Goal: Task Accomplishment & Management: Manage account settings

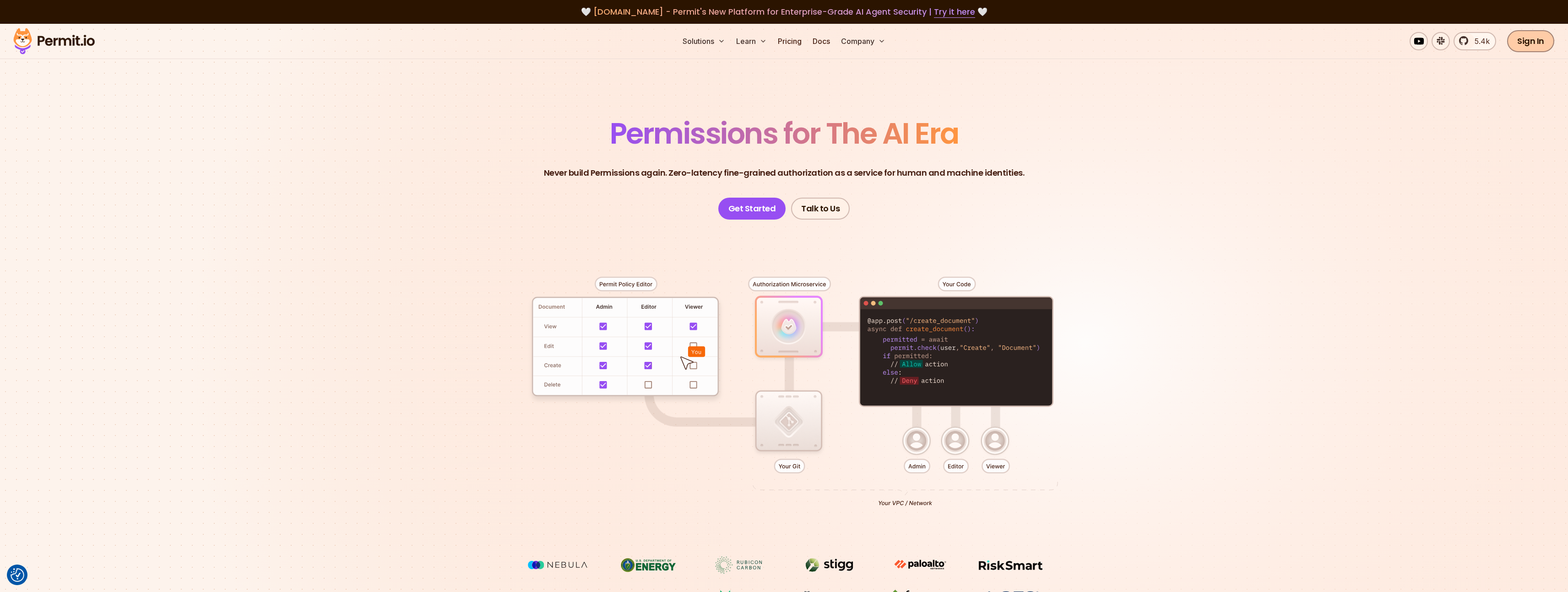
click at [1521, 41] on link "Sign In" at bounding box center [1530, 41] width 47 height 22
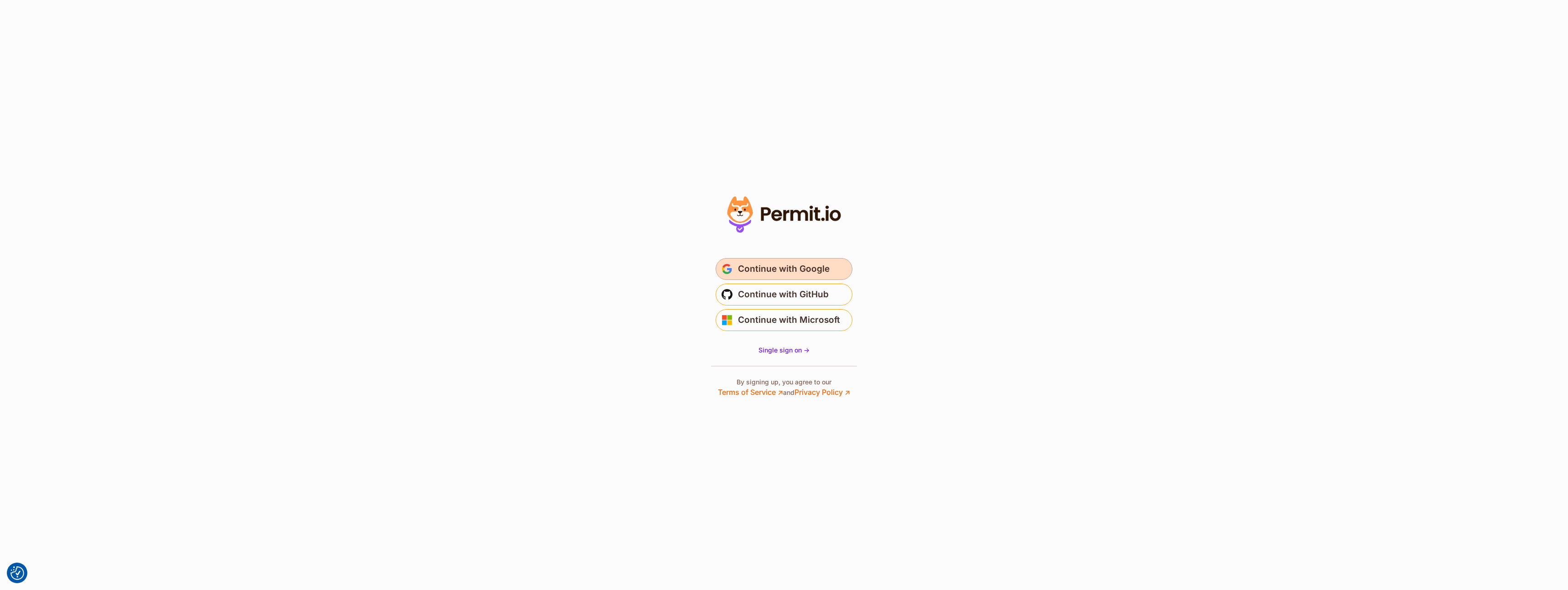
click at [787, 274] on span "Continue with Google" at bounding box center [784, 269] width 92 height 14
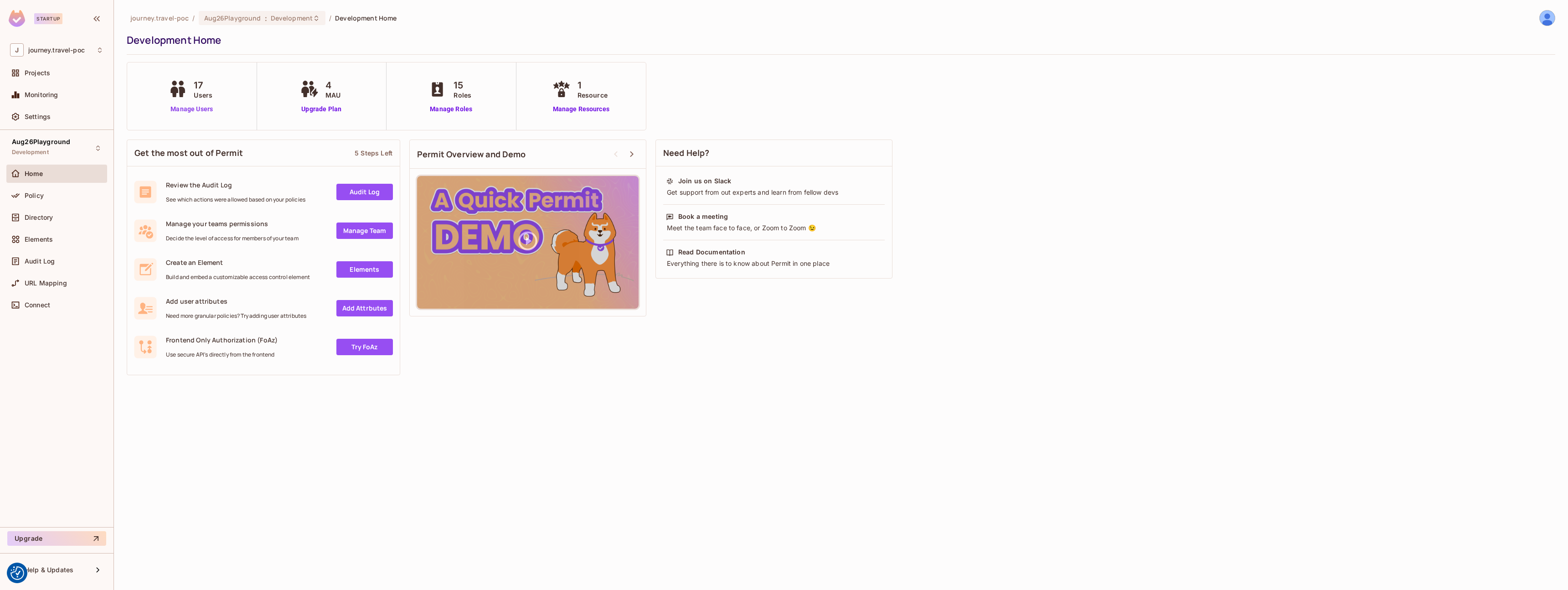
click at [192, 109] on link "Manage Users" at bounding box center [191, 109] width 50 height 9
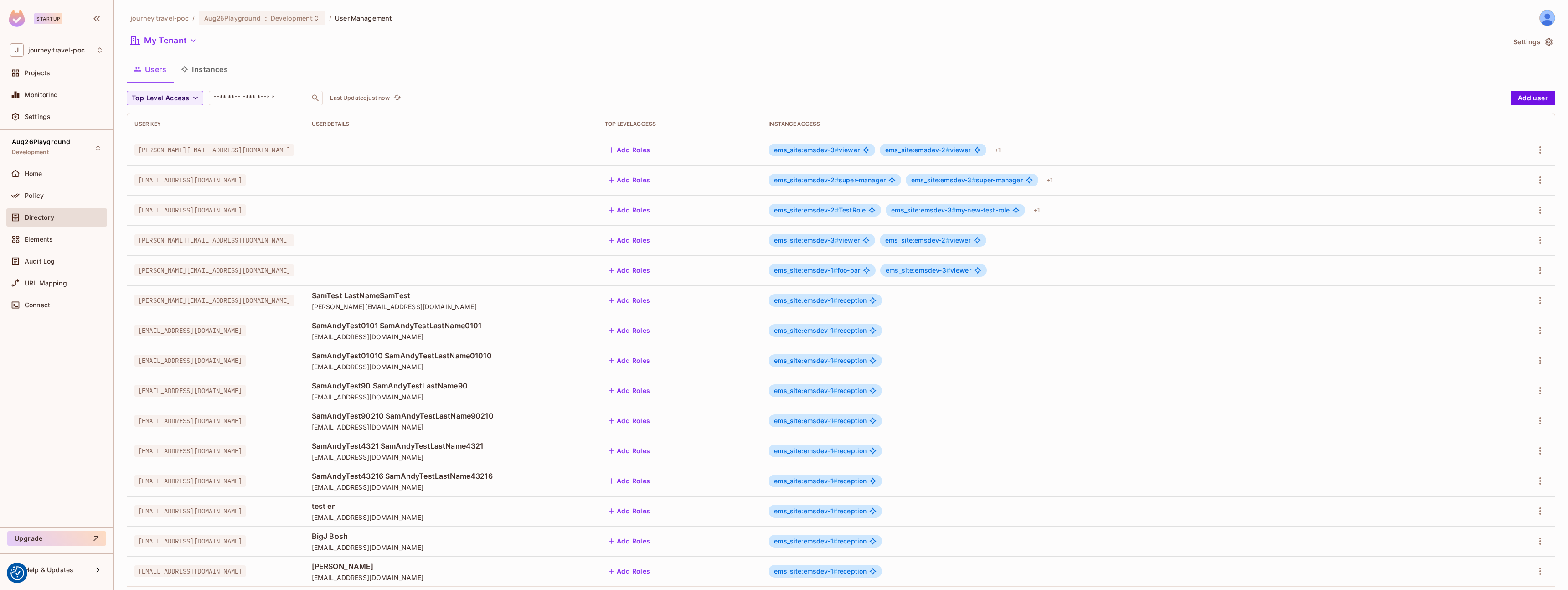
scroll to position [47, 0]
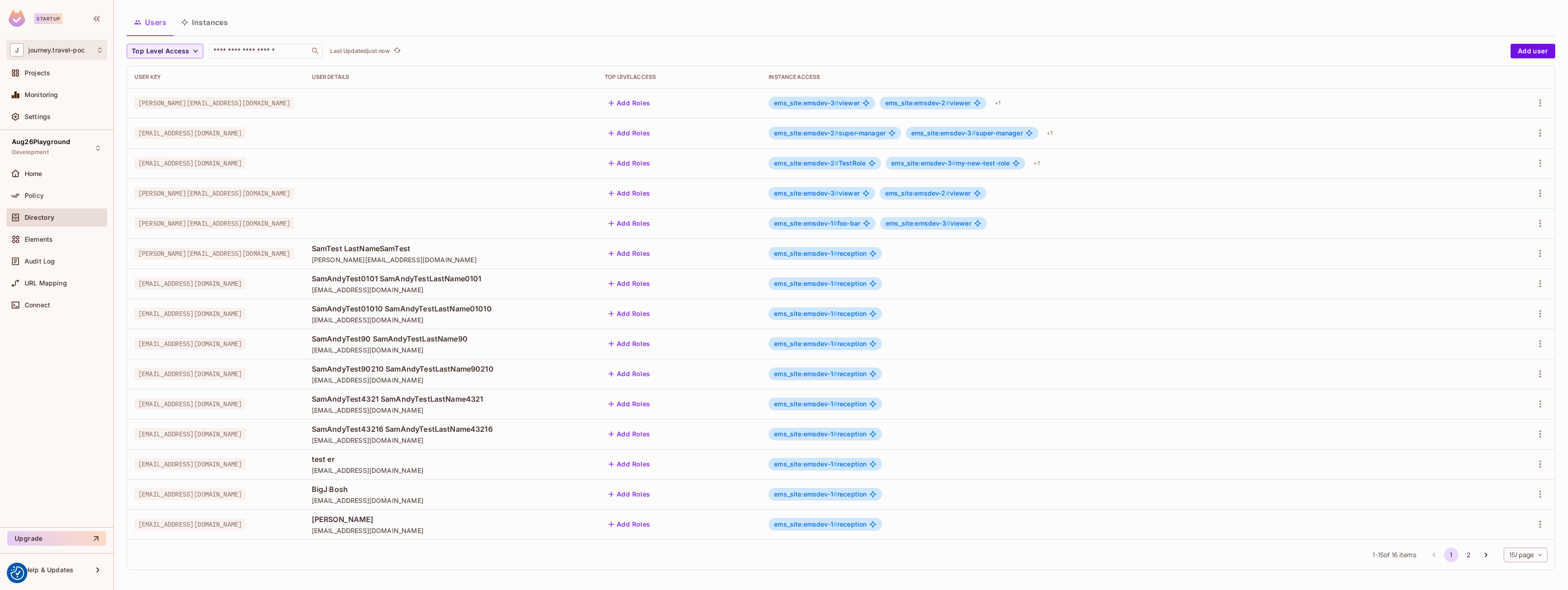
click at [71, 54] on div "J journey.travel-poc" at bounding box center [57, 50] width 94 height 14
click at [55, 366] on div at bounding box center [784, 295] width 1568 height 590
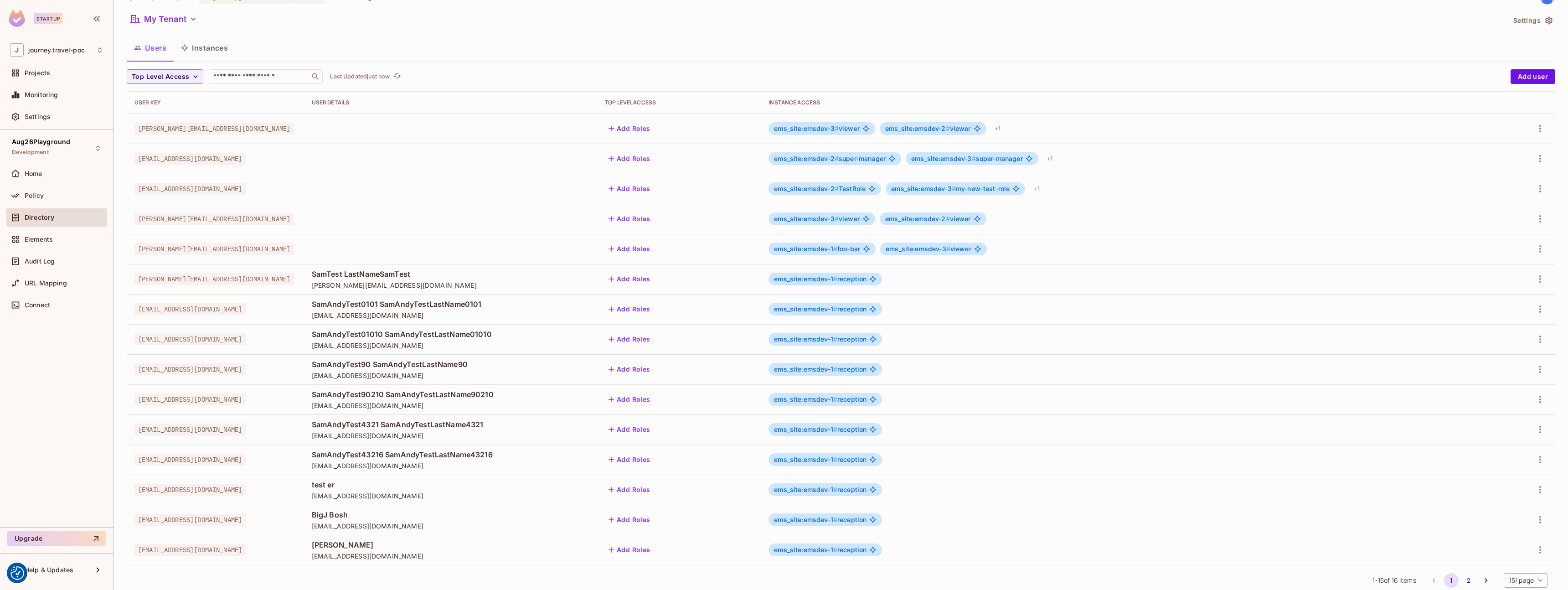
scroll to position [0, 0]
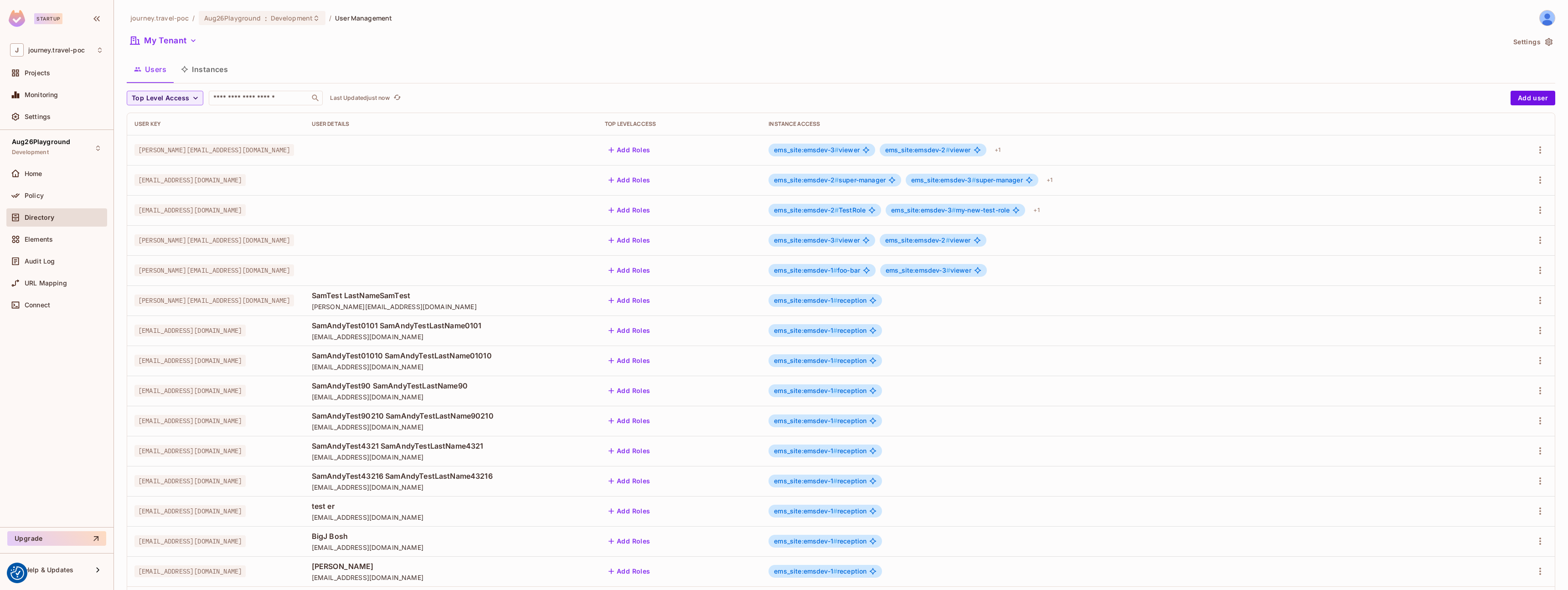
click at [208, 74] on button "Instances" at bounding box center [204, 69] width 61 height 23
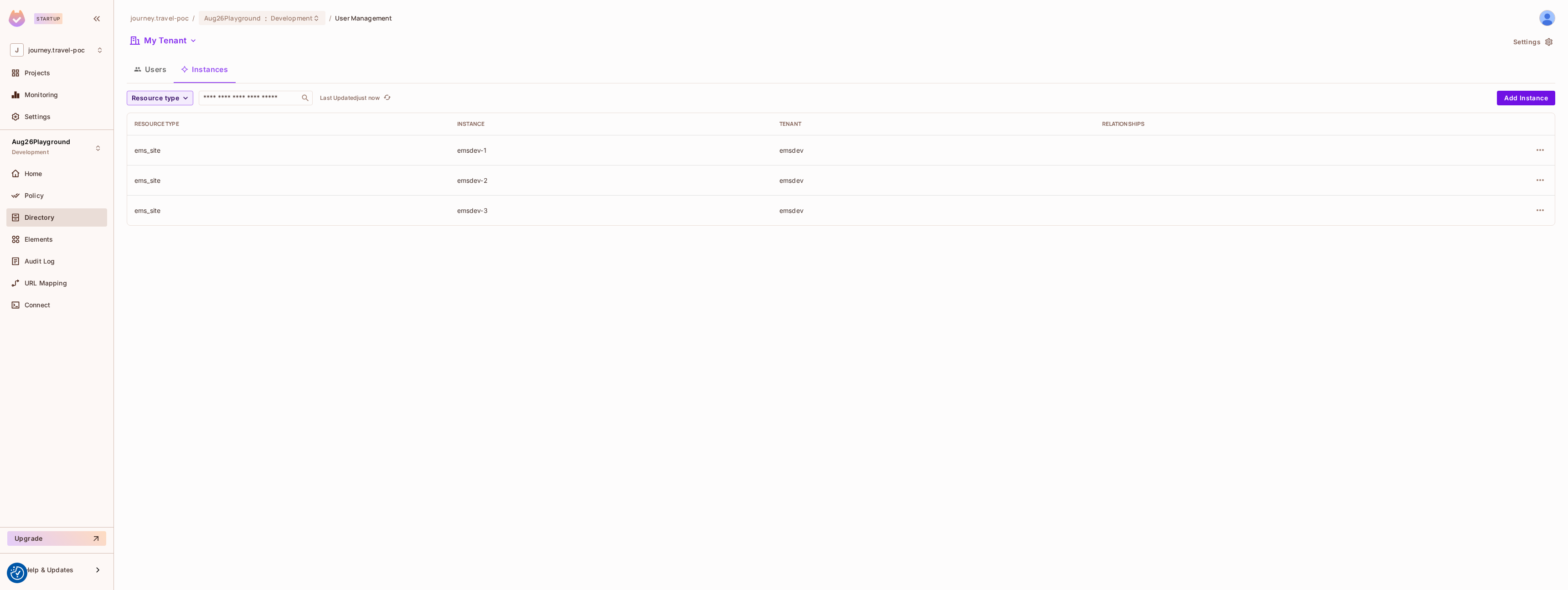
click at [157, 72] on button "Users" at bounding box center [150, 69] width 47 height 23
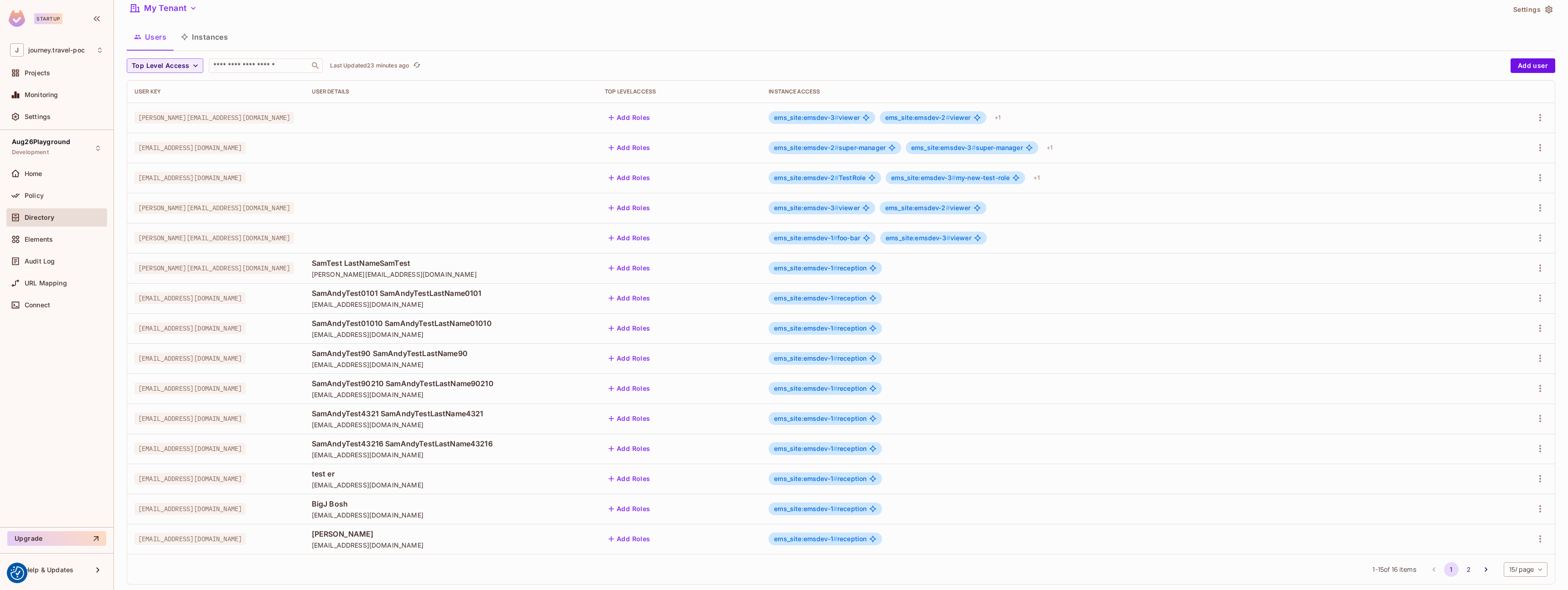
scroll to position [47, 0]
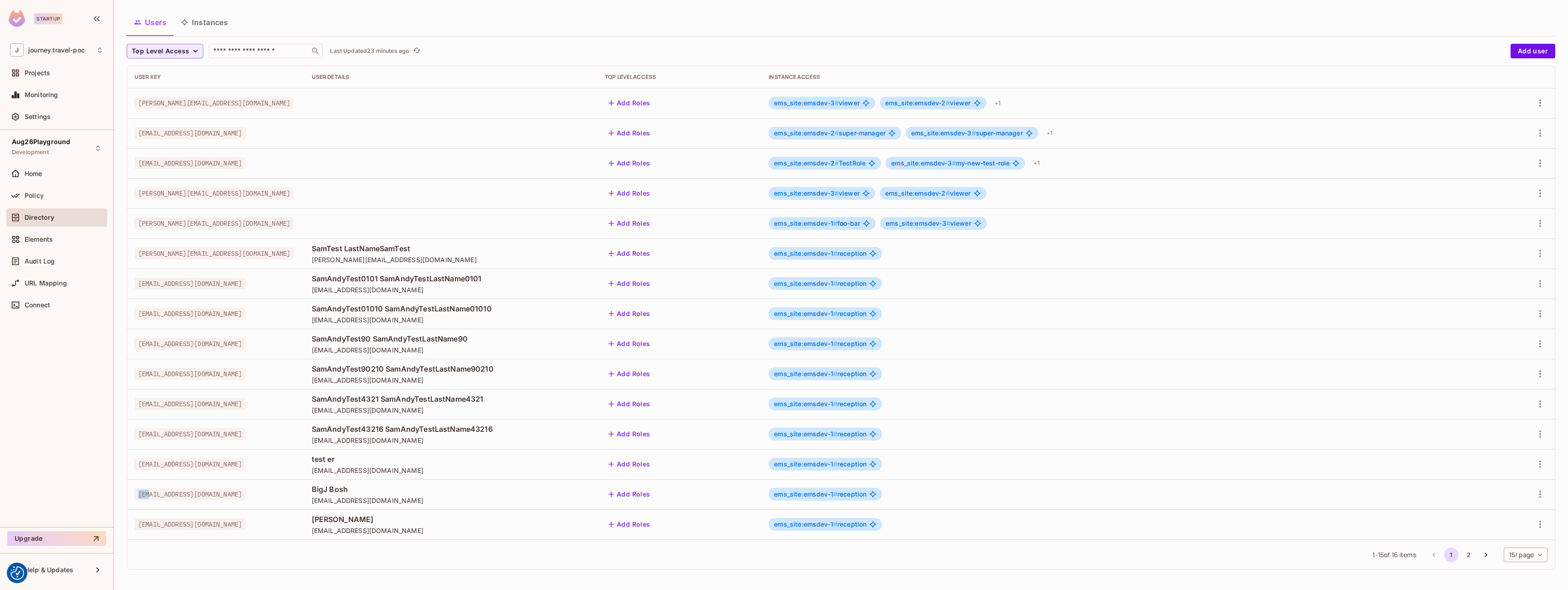
drag, startPoint x: 191, startPoint y: 494, endPoint x: 266, endPoint y: 485, distance: 75.5
click at [266, 485] on td "[EMAIL_ADDRESS][DOMAIN_NAME]" at bounding box center [215, 494] width 177 height 30
drag, startPoint x: 855, startPoint y: 494, endPoint x: 944, endPoint y: 495, distance: 89.0
click at [941, 495] on div "ems_site:emsdev-1 # reception" at bounding box center [1122, 494] width 709 height 13
